Goal: Task Accomplishment & Management: Manage account settings

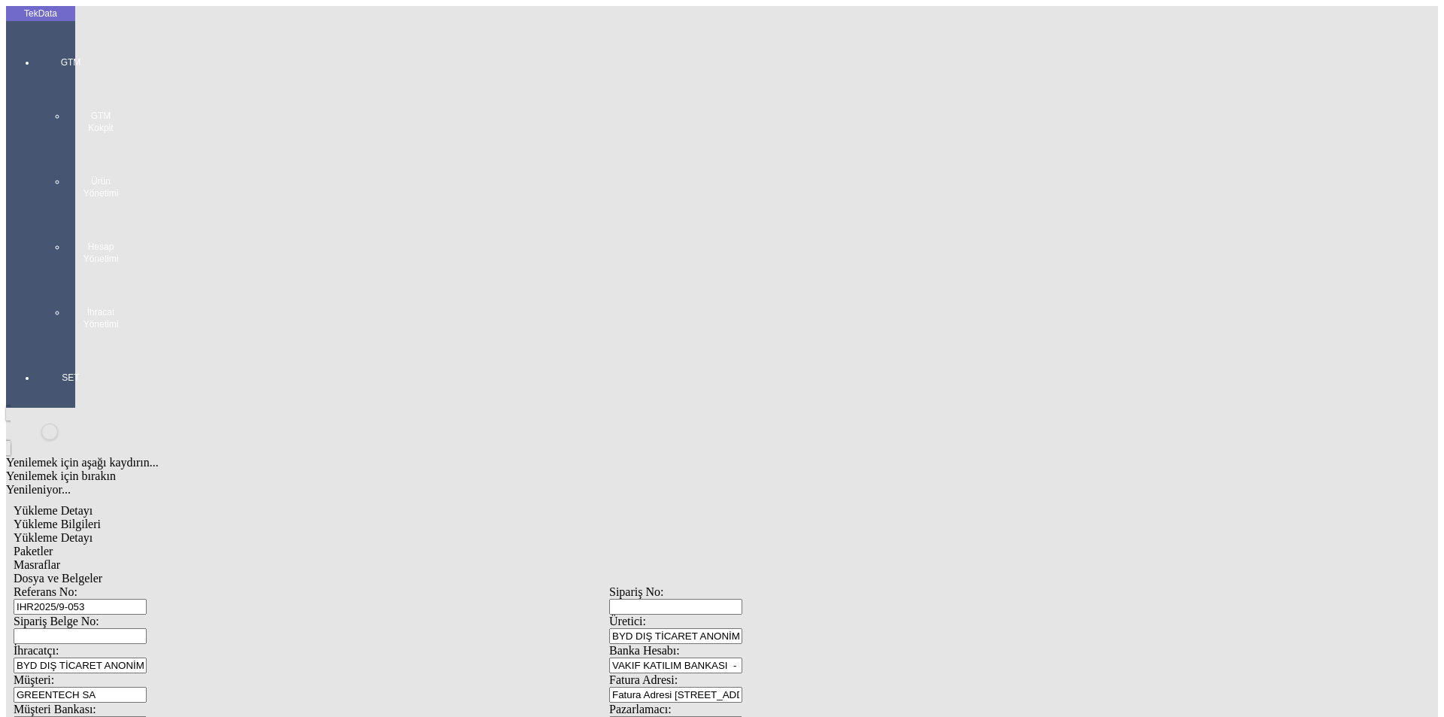
drag, startPoint x: 126, startPoint y: 54, endPoint x: 131, endPoint y: 66, distance: 13.1
drag, startPoint x: 133, startPoint y: 70, endPoint x: 150, endPoint y: 77, distance: 18.9
click at [134, 518] on div "Yükleme Bilgileri" at bounding box center [610, 525] width 1192 height 14
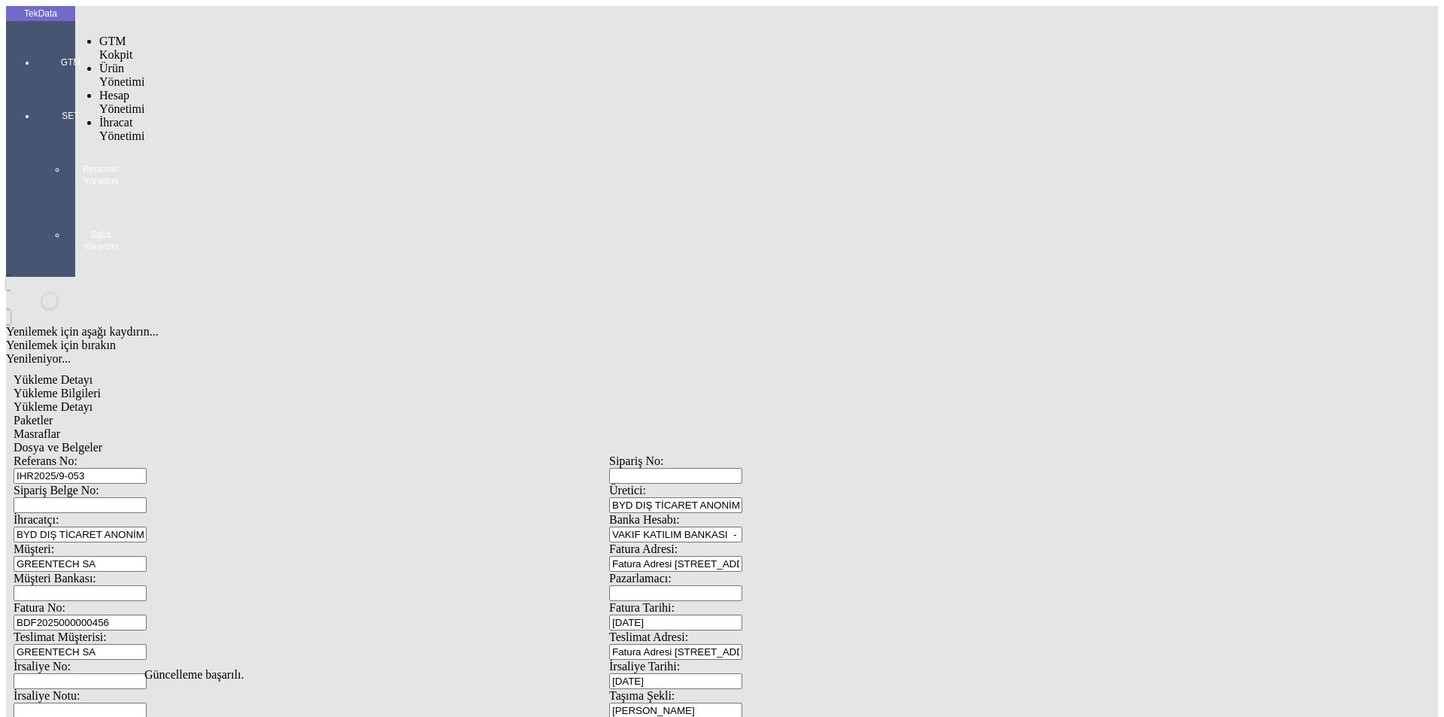
drag, startPoint x: 37, startPoint y: 45, endPoint x: 60, endPoint y: 64, distance: 30.0
click at [45, 83] on div at bounding box center [70, 83] width 69 height 0
drag, startPoint x: 105, startPoint y: 84, endPoint x: 196, endPoint y: 105, distance: 92.5
click at [120, 116] on span "İhracat Yönetimi" at bounding box center [121, 129] width 45 height 26
click at [230, 142] on span "Yüklemeler" at bounding box center [258, 148] width 57 height 13
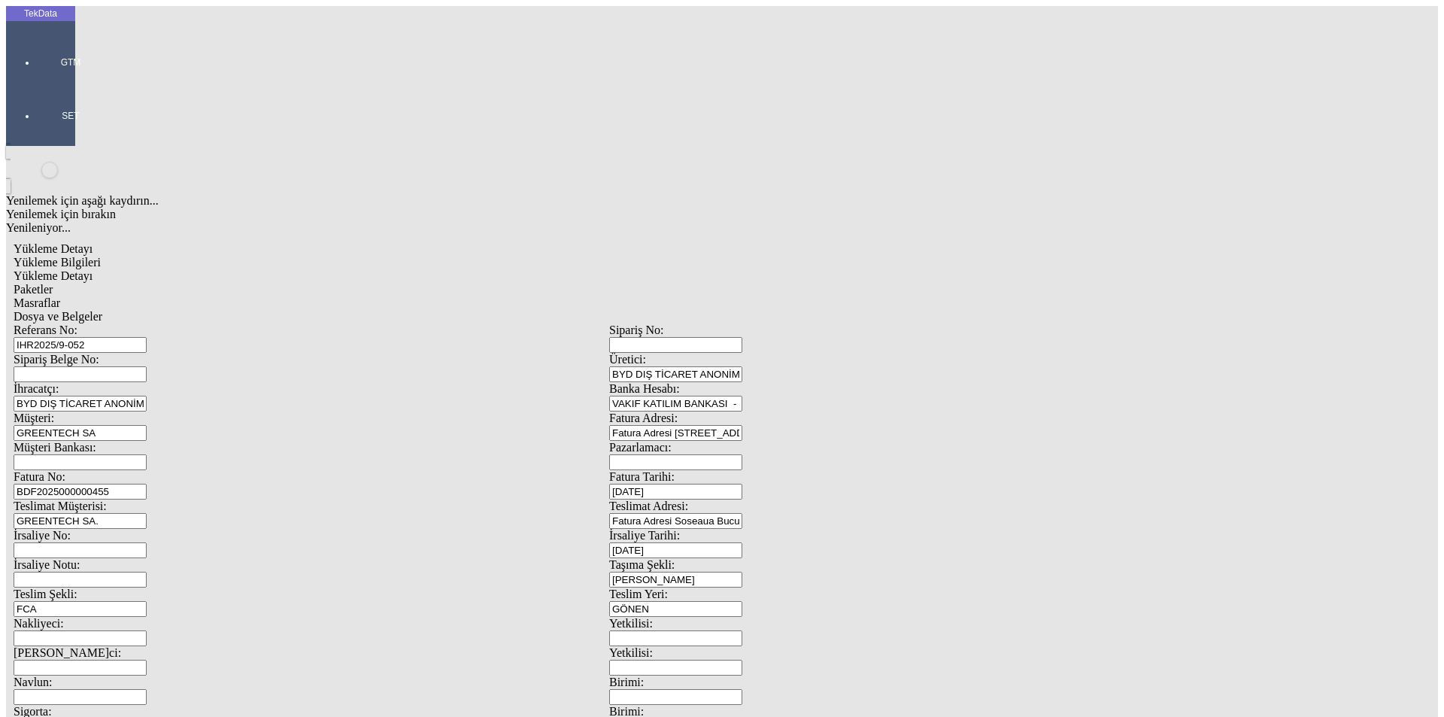
click at [93, 269] on span "Yükleme Detayı" at bounding box center [53, 275] width 79 height 13
click at [361, 283] on div "Paketler" at bounding box center [610, 290] width 1192 height 14
click at [419, 296] on div "Masraflar" at bounding box center [610, 303] width 1192 height 14
click at [516, 310] on div "Dosya ve Belgeler" at bounding box center [610, 317] width 1192 height 14
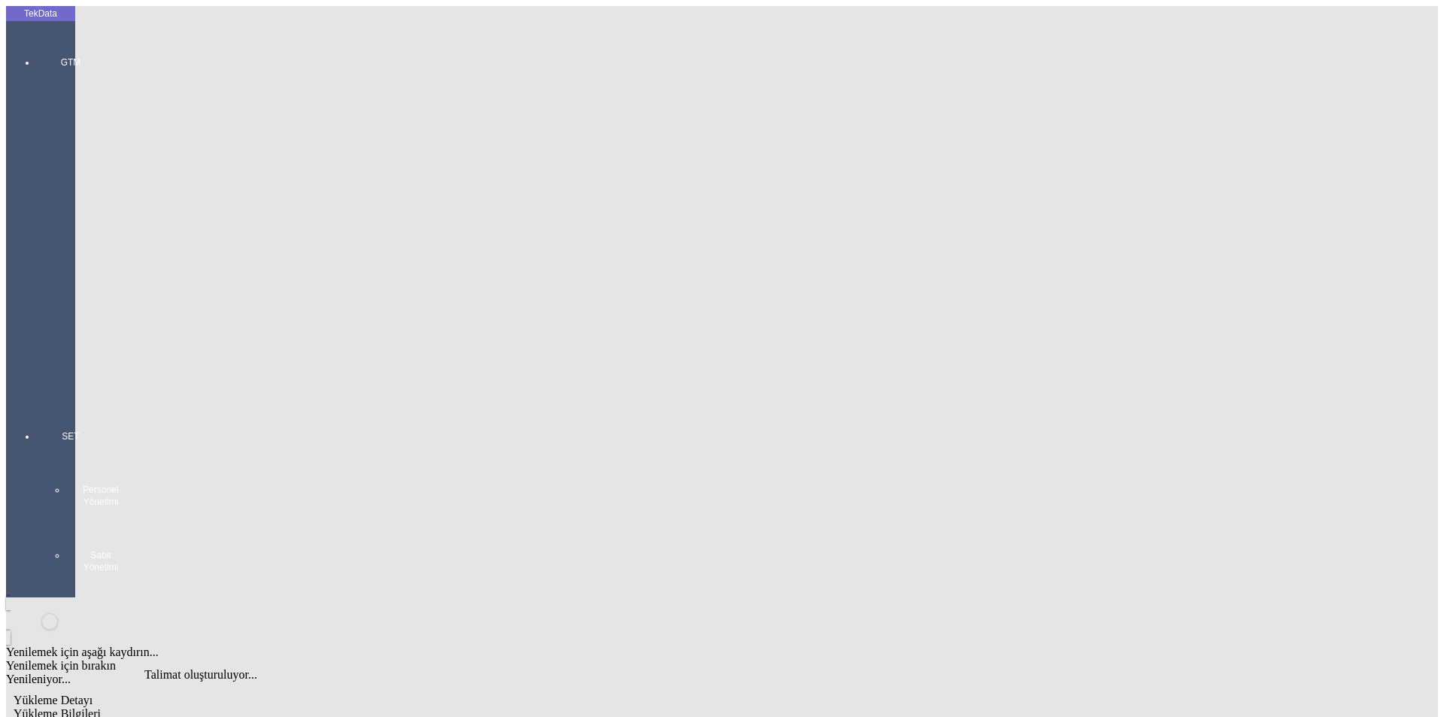
click at [101, 707] on span "Yükleme Bilgileri" at bounding box center [57, 713] width 87 height 13
drag, startPoint x: 314, startPoint y: 108, endPoint x: 81, endPoint y: 105, distance: 233.2
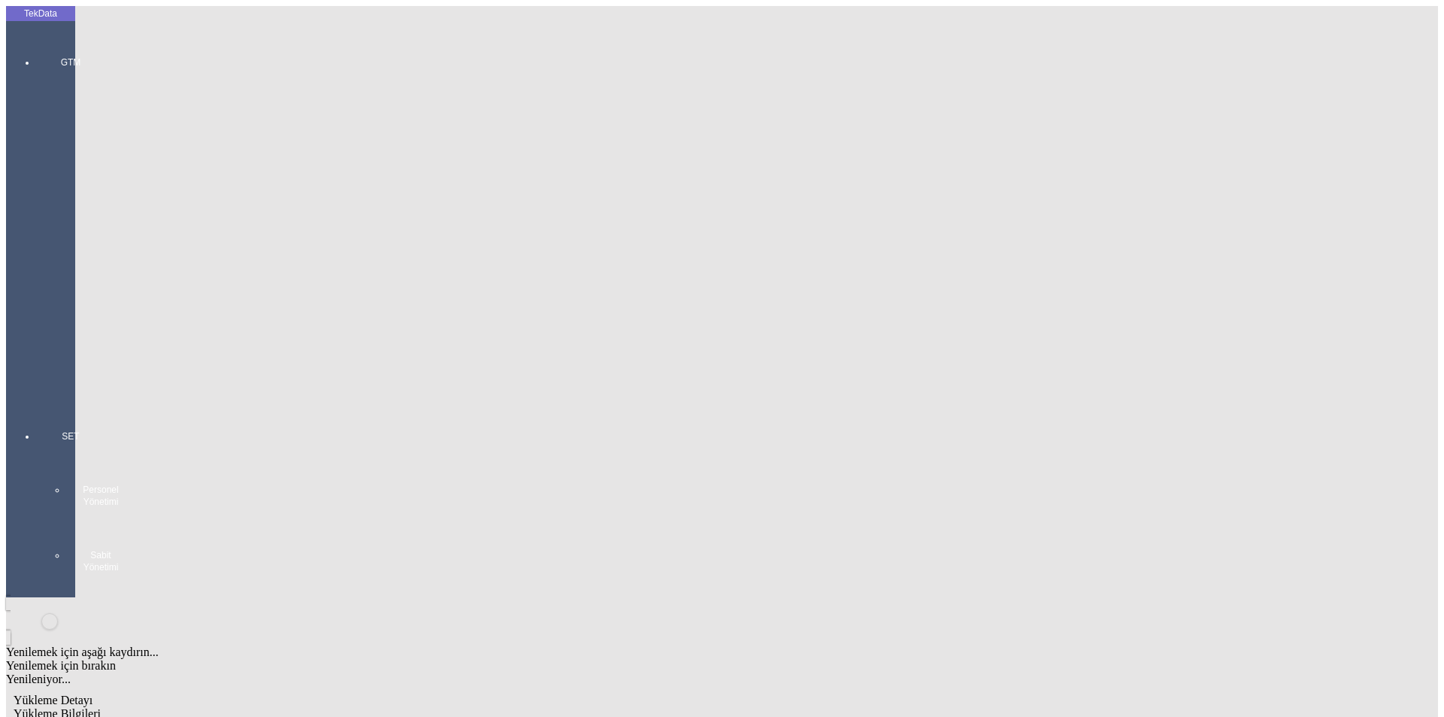
scroll to position [129, 0]
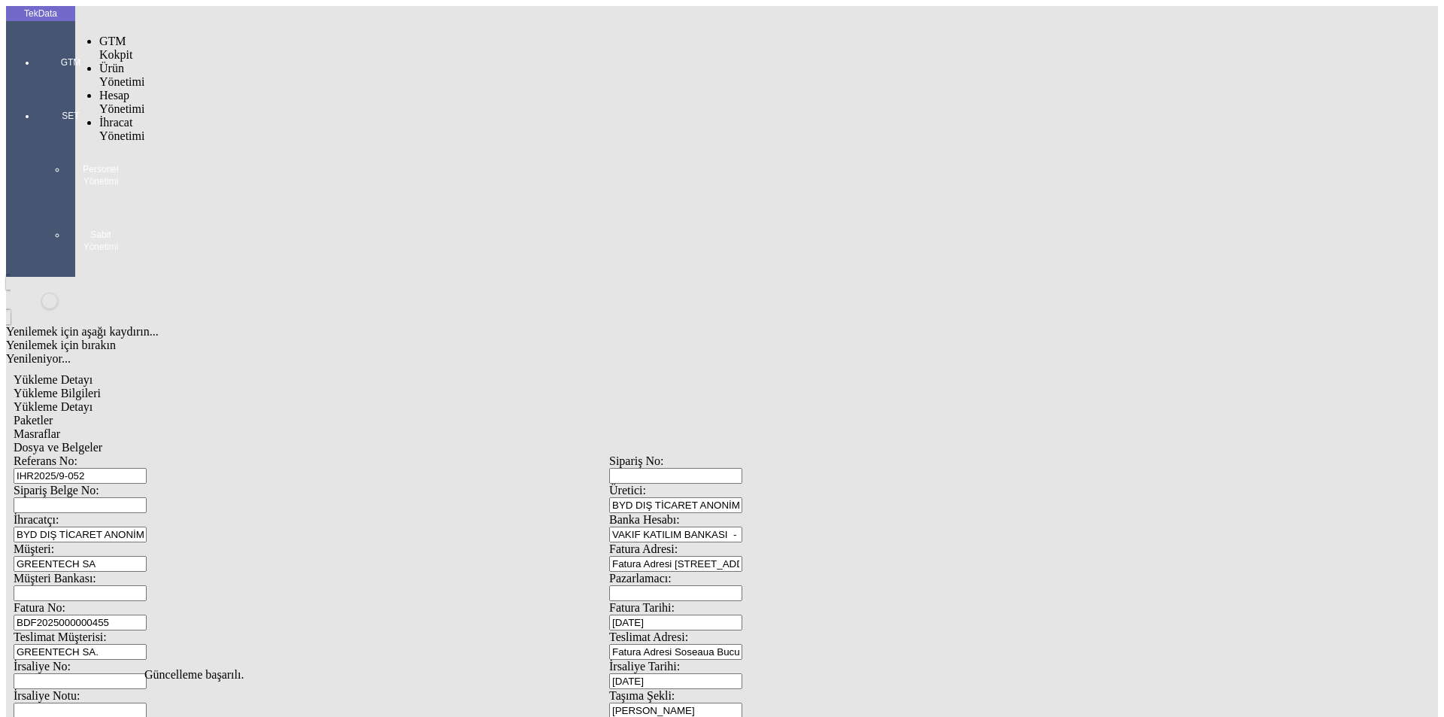
click at [43, 83] on div at bounding box center [70, 83] width 69 height 0
drag, startPoint x: 111, startPoint y: 87, endPoint x: 144, endPoint y: 87, distance: 32.3
click at [113, 116] on span "İhracat Yönetimi" at bounding box center [121, 129] width 45 height 26
click at [230, 142] on span "Yüklemeler" at bounding box center [258, 148] width 57 height 13
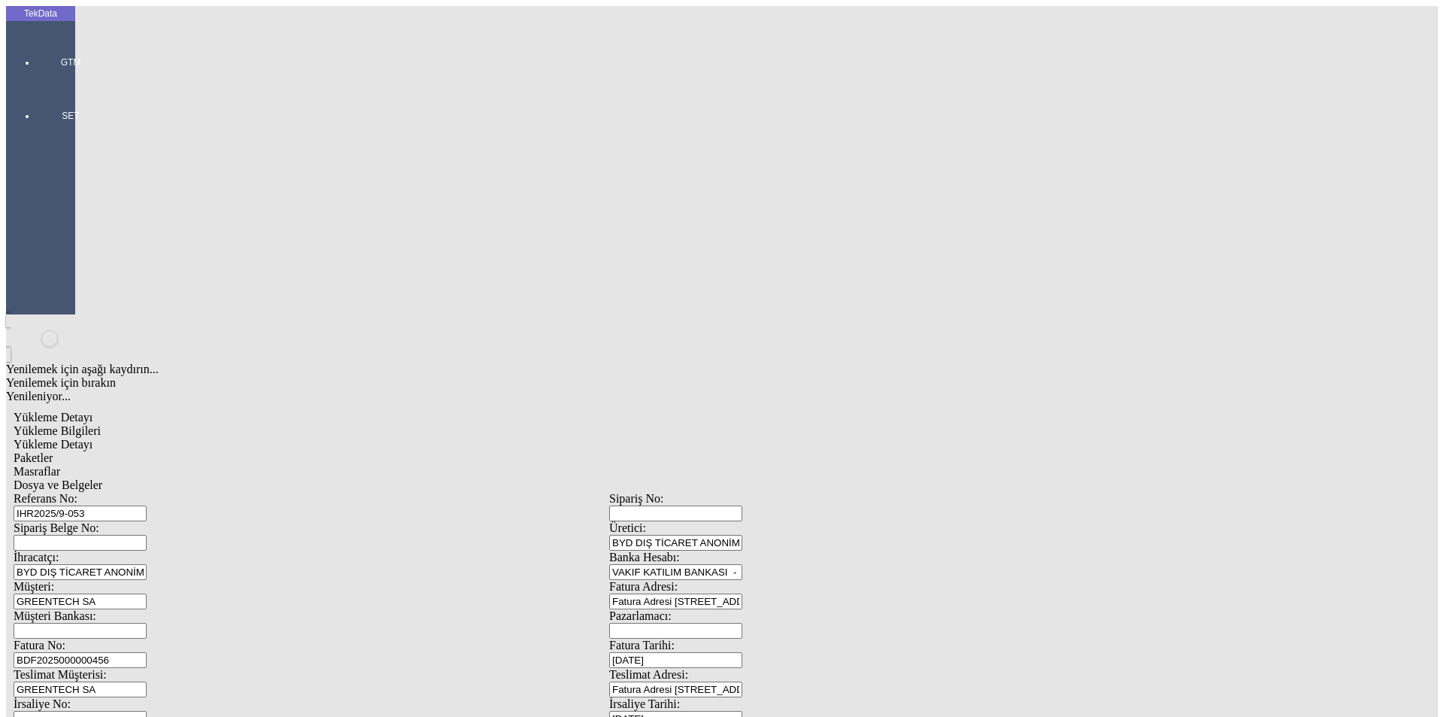
scroll to position [129, 0]
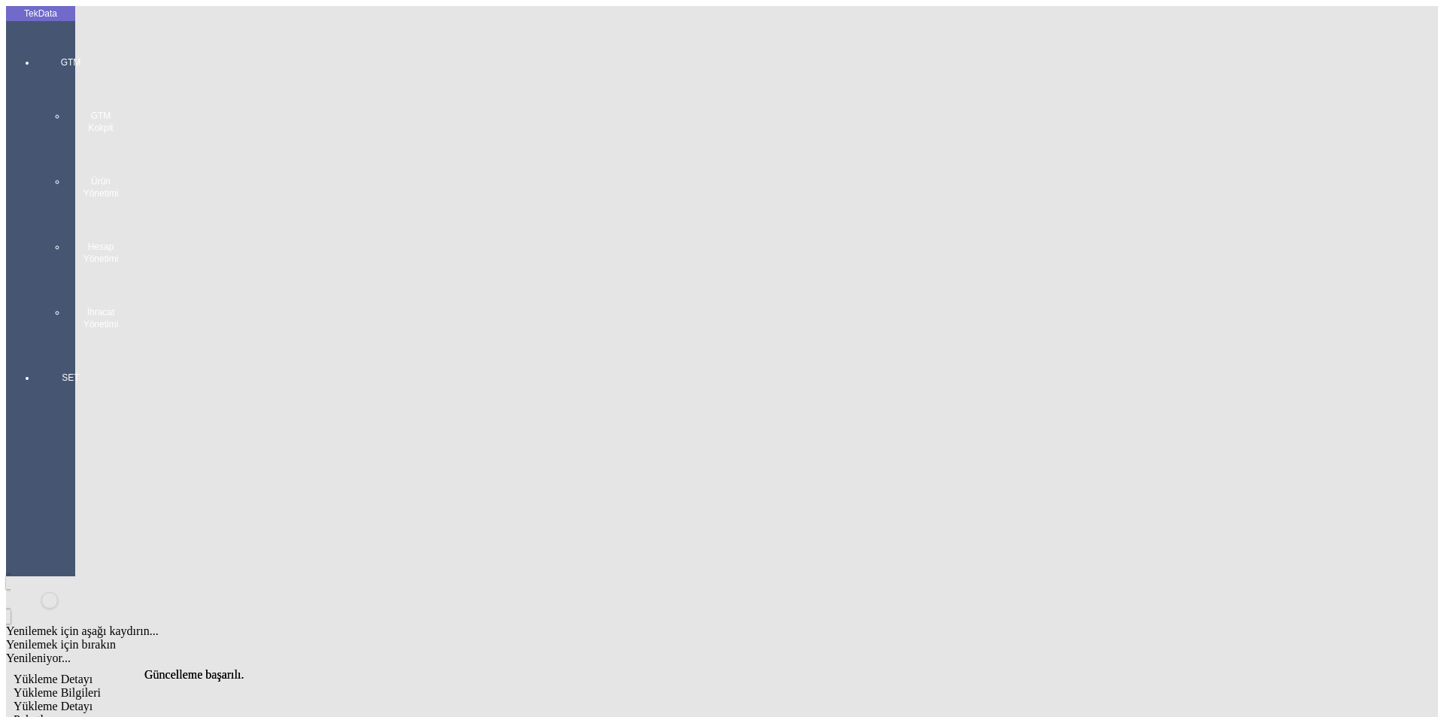
click at [44, 45] on div "GTM GTM Kokpit Ürün Yönetimi Hesap Yönetimi İhracat Yönetimi" at bounding box center [70, 187] width 69 height 315
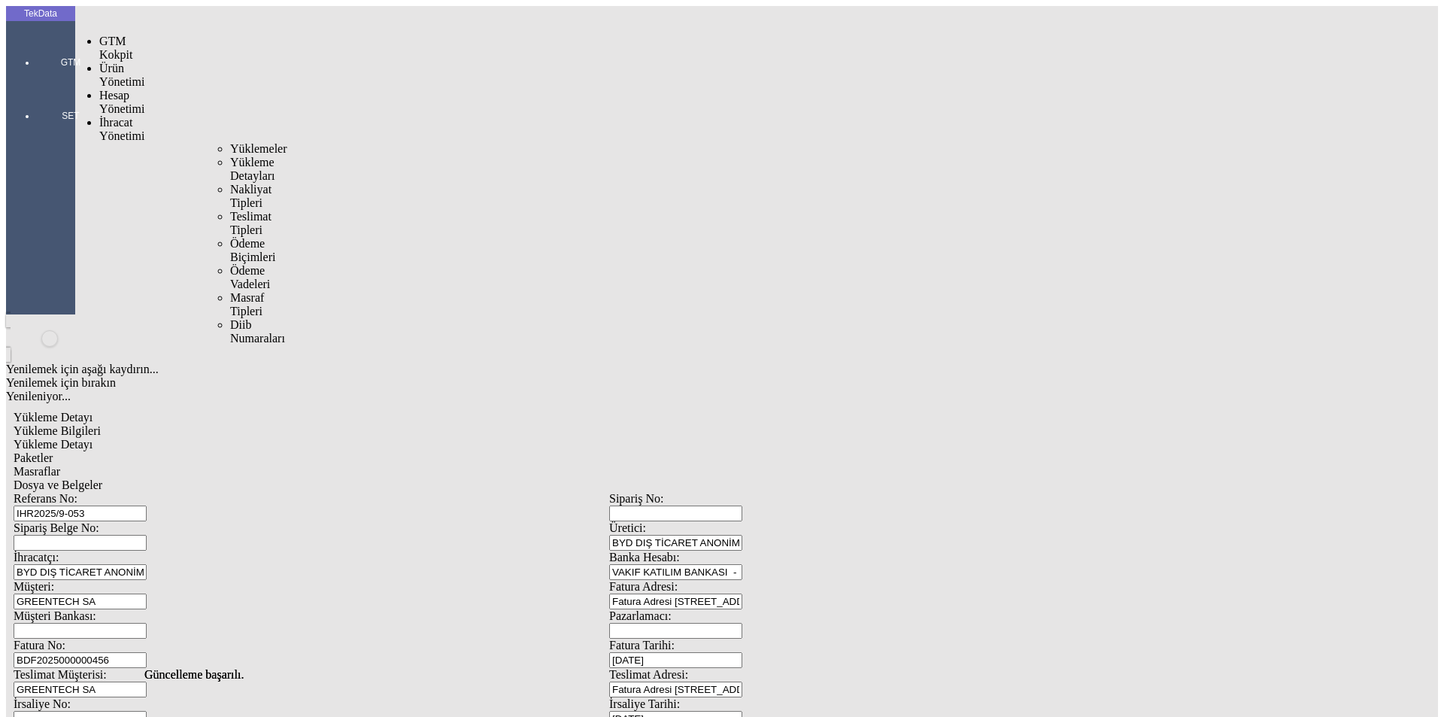
click at [105, 116] on span "İhracat Yönetimi" at bounding box center [121, 129] width 45 height 26
click at [230, 142] on span "Yüklemeler" at bounding box center [258, 148] width 57 height 13
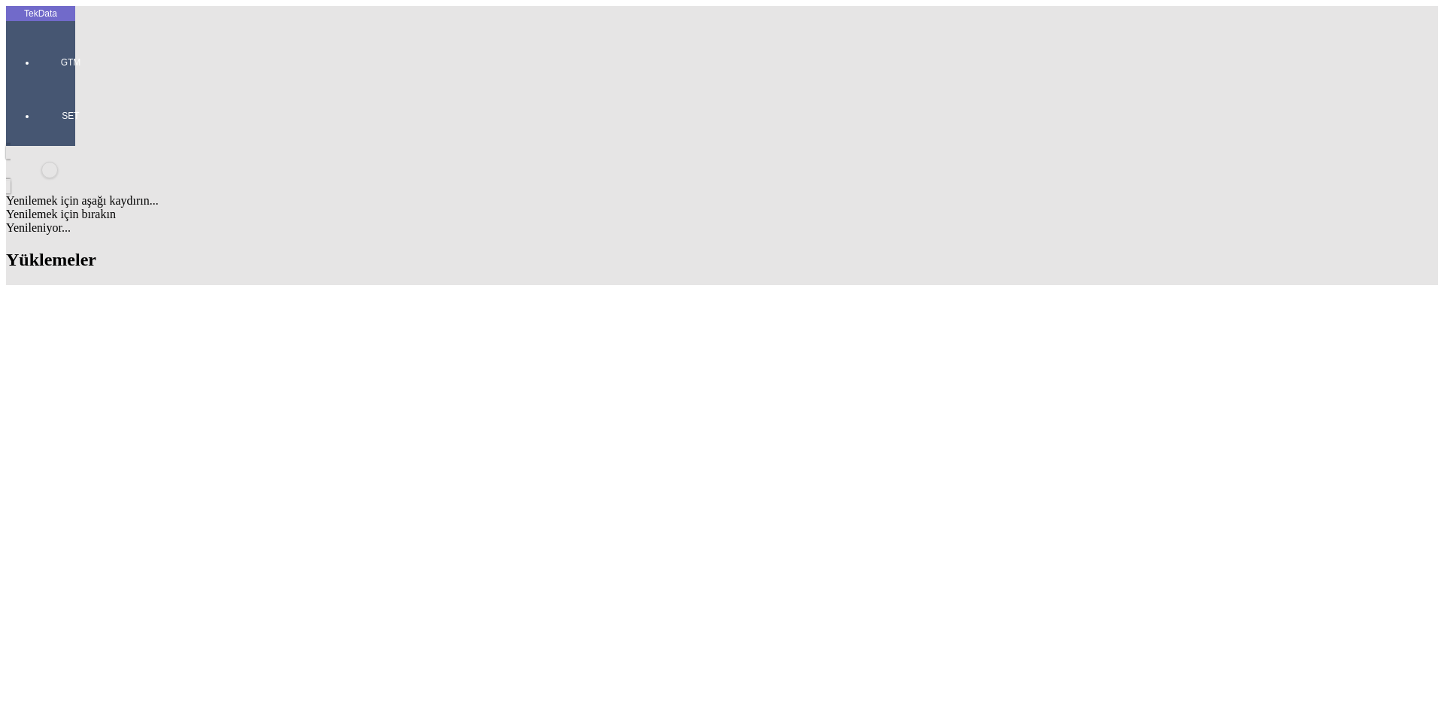
drag, startPoint x: 159, startPoint y: 425, endPoint x: 80, endPoint y: 422, distance: 78.3
copy td "IHR2025/9-052"
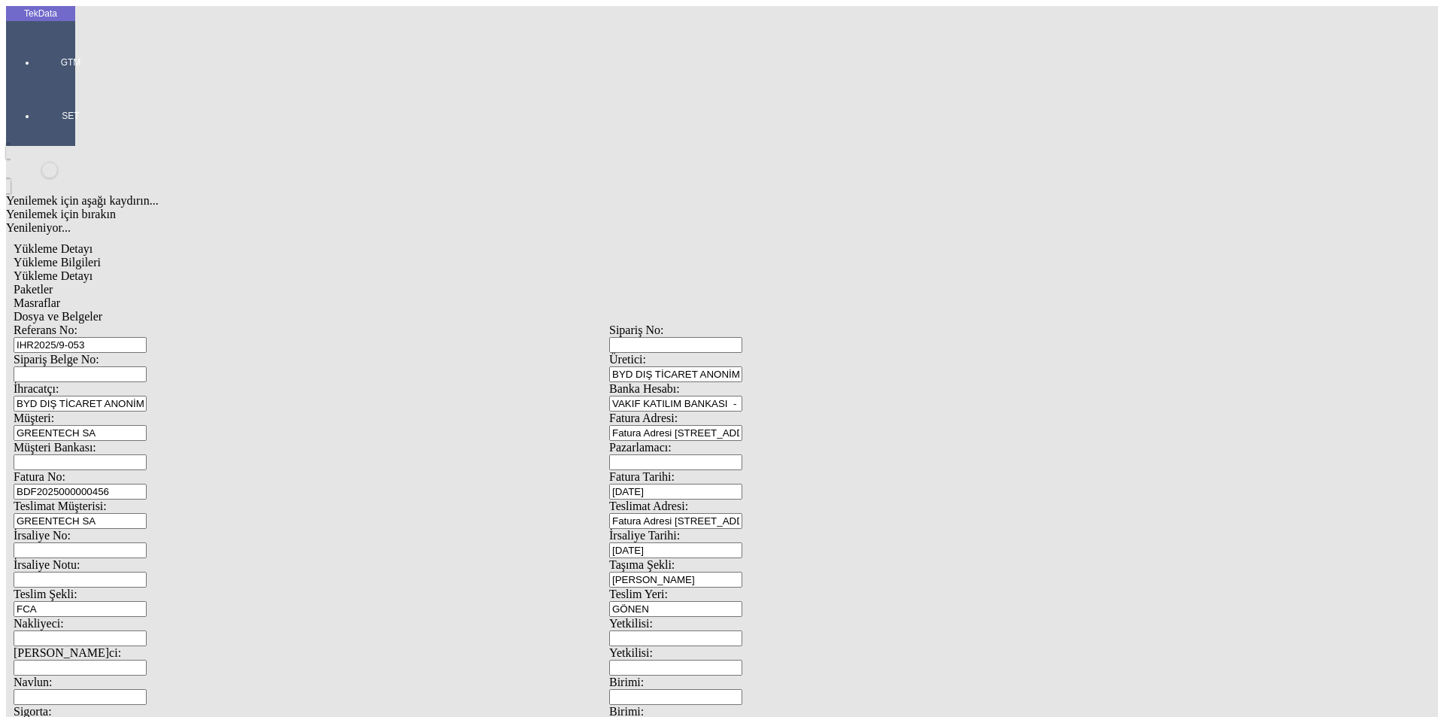
scroll to position [129, 0]
click at [102, 310] on span "Dosya ve Belgeler" at bounding box center [58, 316] width 89 height 13
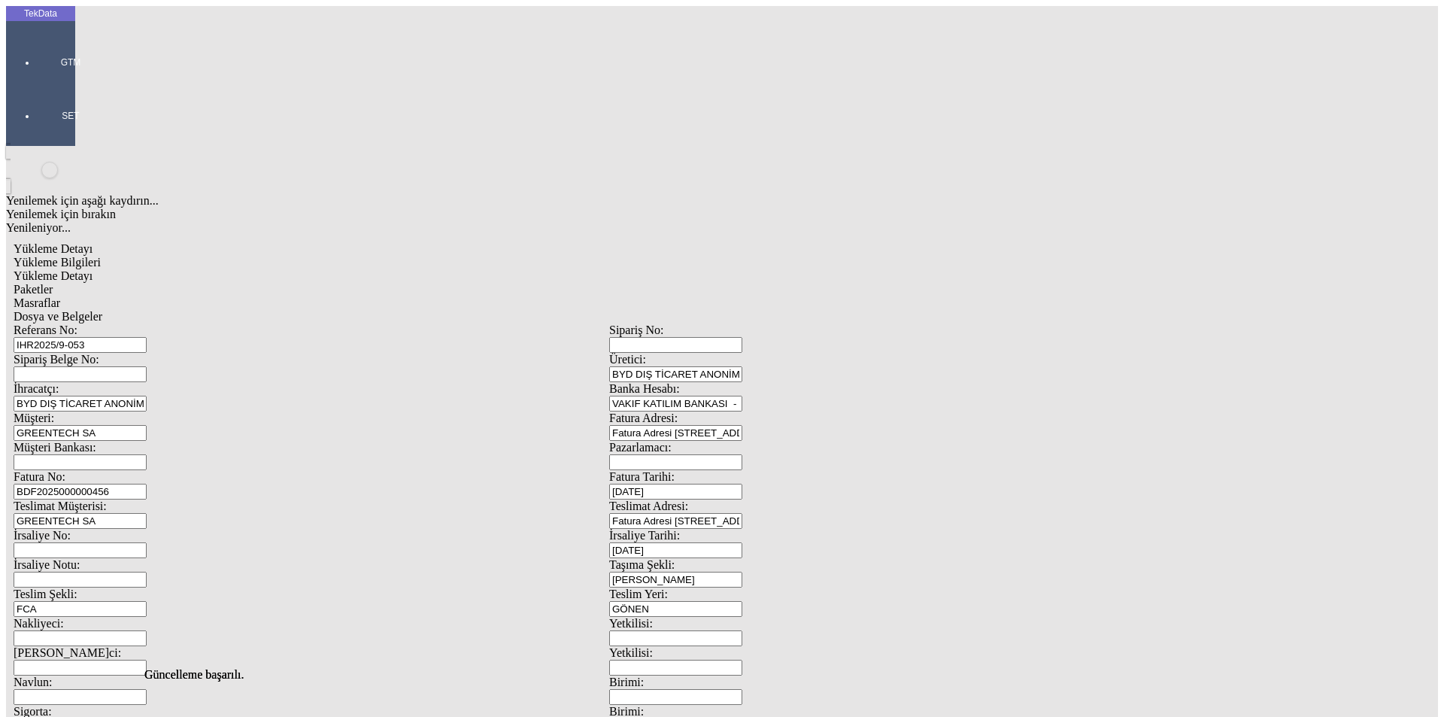
click at [102, 310] on span "Dosya ve Belgeler" at bounding box center [58, 316] width 89 height 13
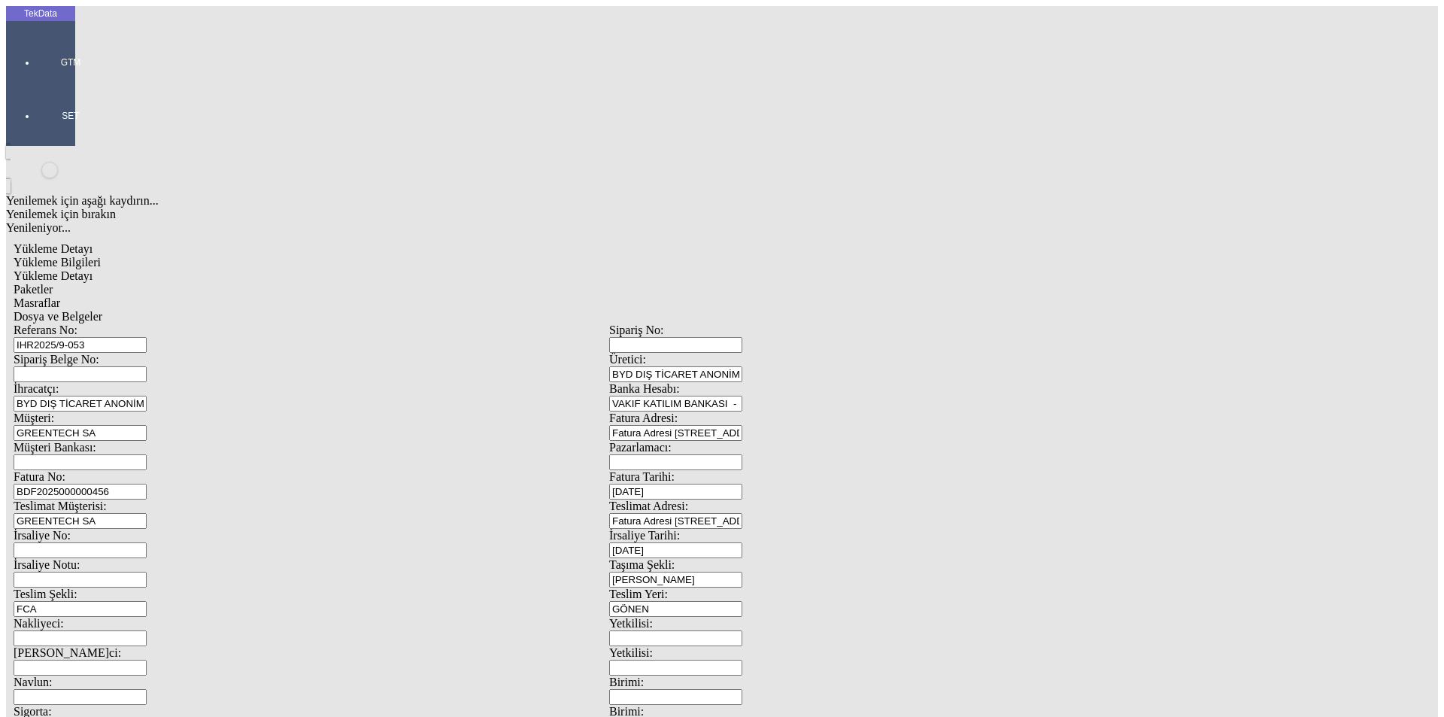
click at [101, 256] on span "Yükleme Bilgileri" at bounding box center [57, 262] width 87 height 13
drag, startPoint x: 302, startPoint y: 108, endPoint x: 62, endPoint y: 107, distance: 240.0
